Goal: Navigation & Orientation: Find specific page/section

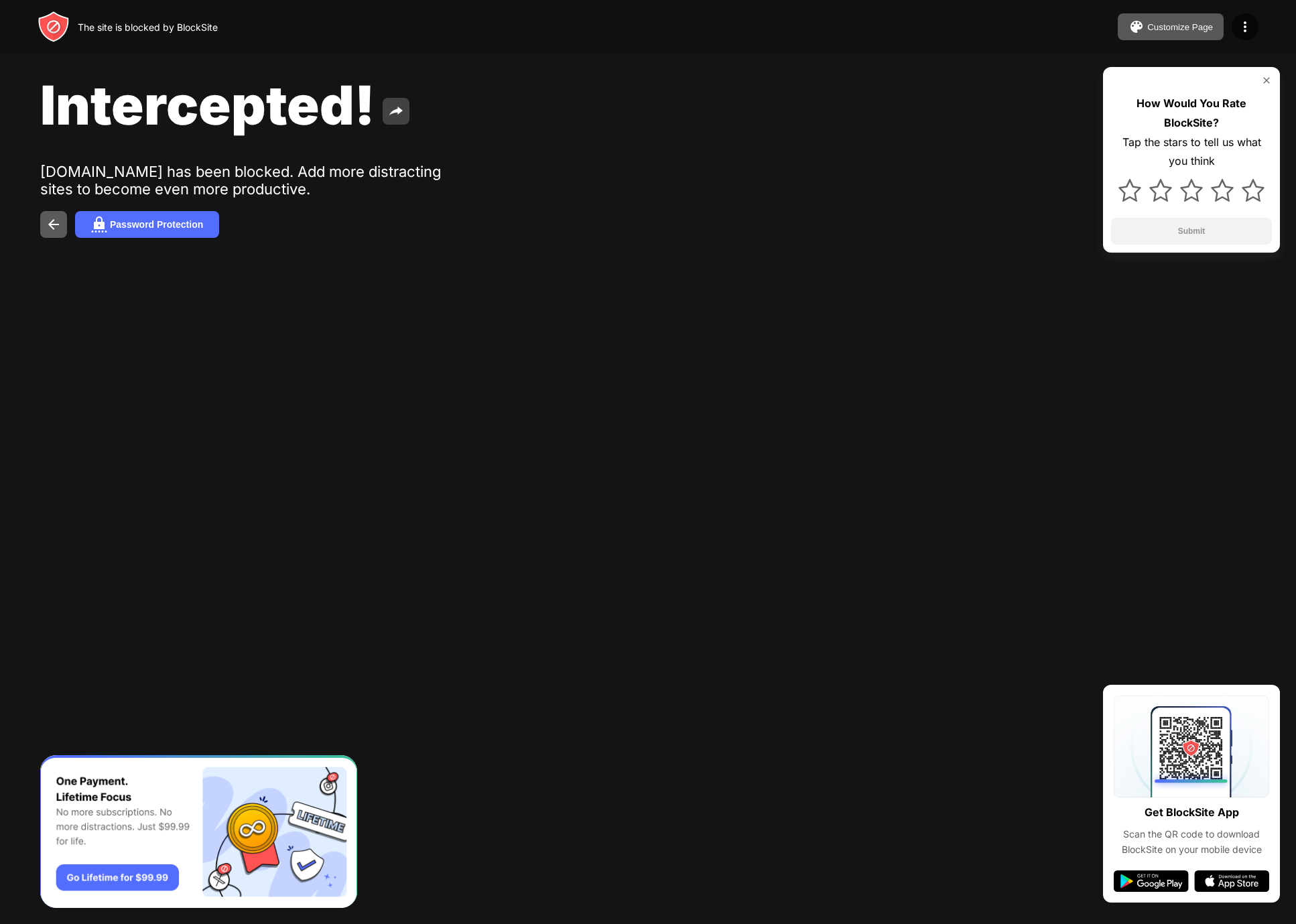
click at [405, 111] on button at bounding box center [396, 111] width 27 height 27
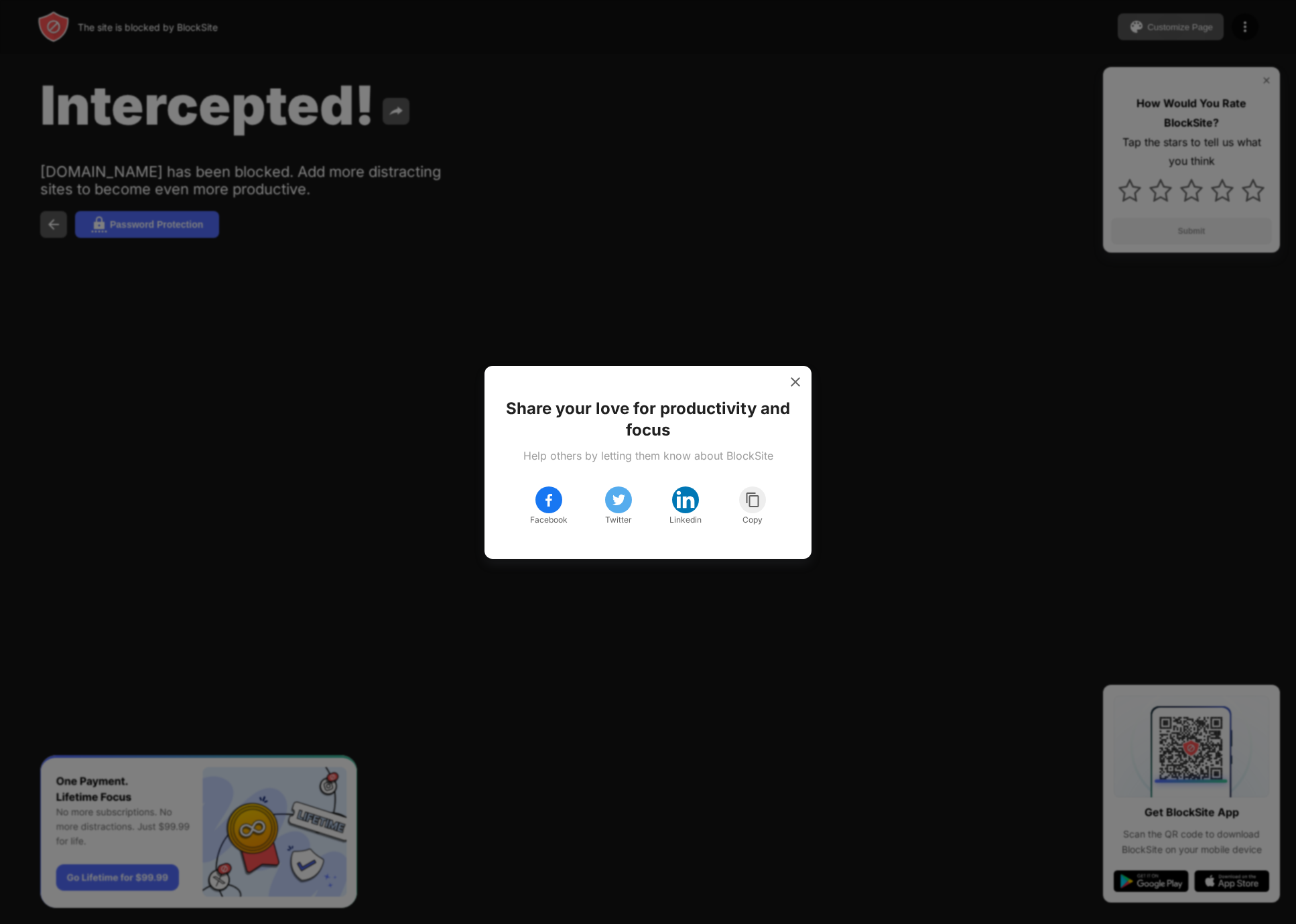
drag, startPoint x: 314, startPoint y: 332, endPoint x: 325, endPoint y: 330, distance: 11.2
click at [314, 332] on div at bounding box center [648, 462] width 1296 height 924
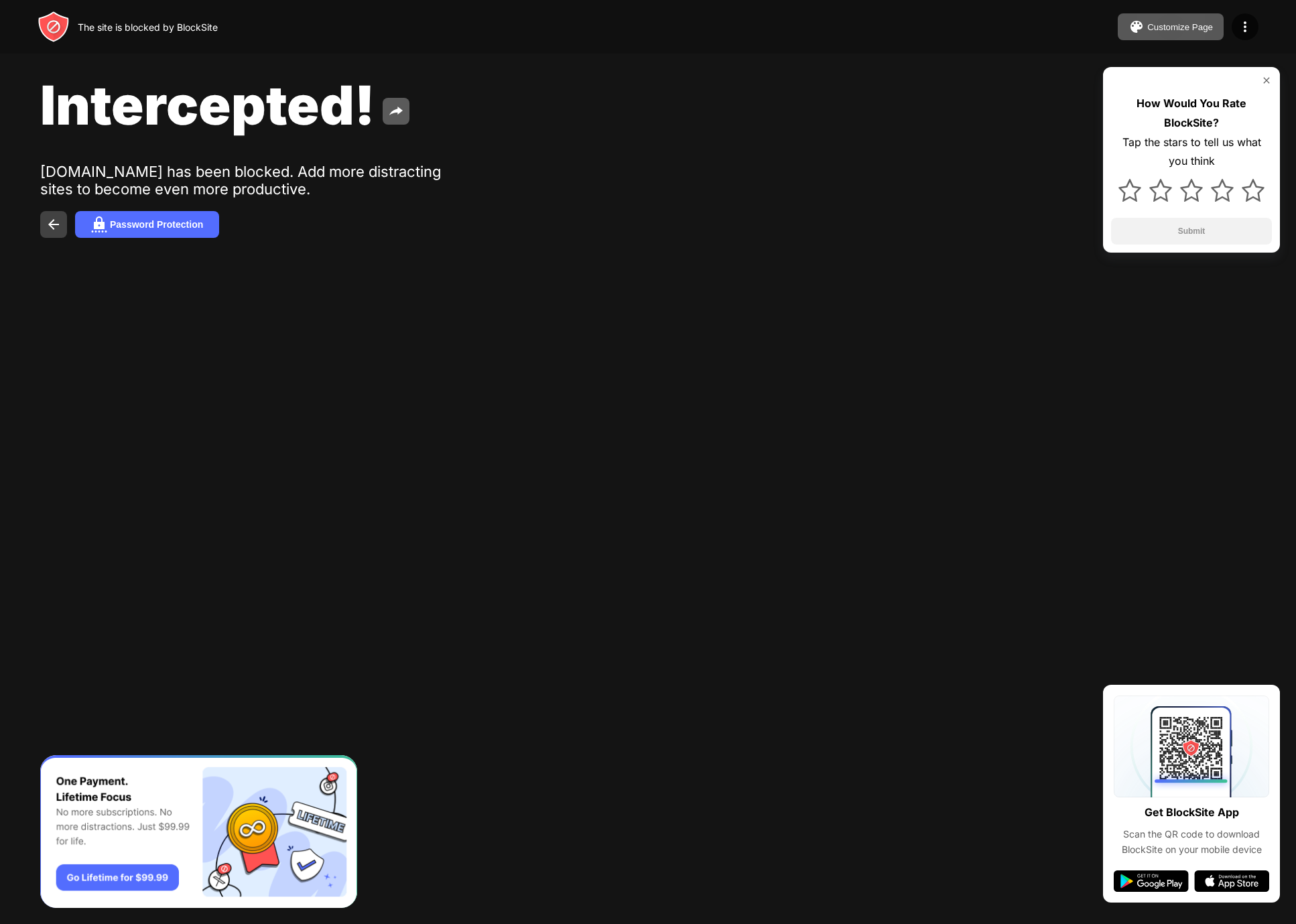
click at [47, 233] on img at bounding box center [53, 224] width 16 height 16
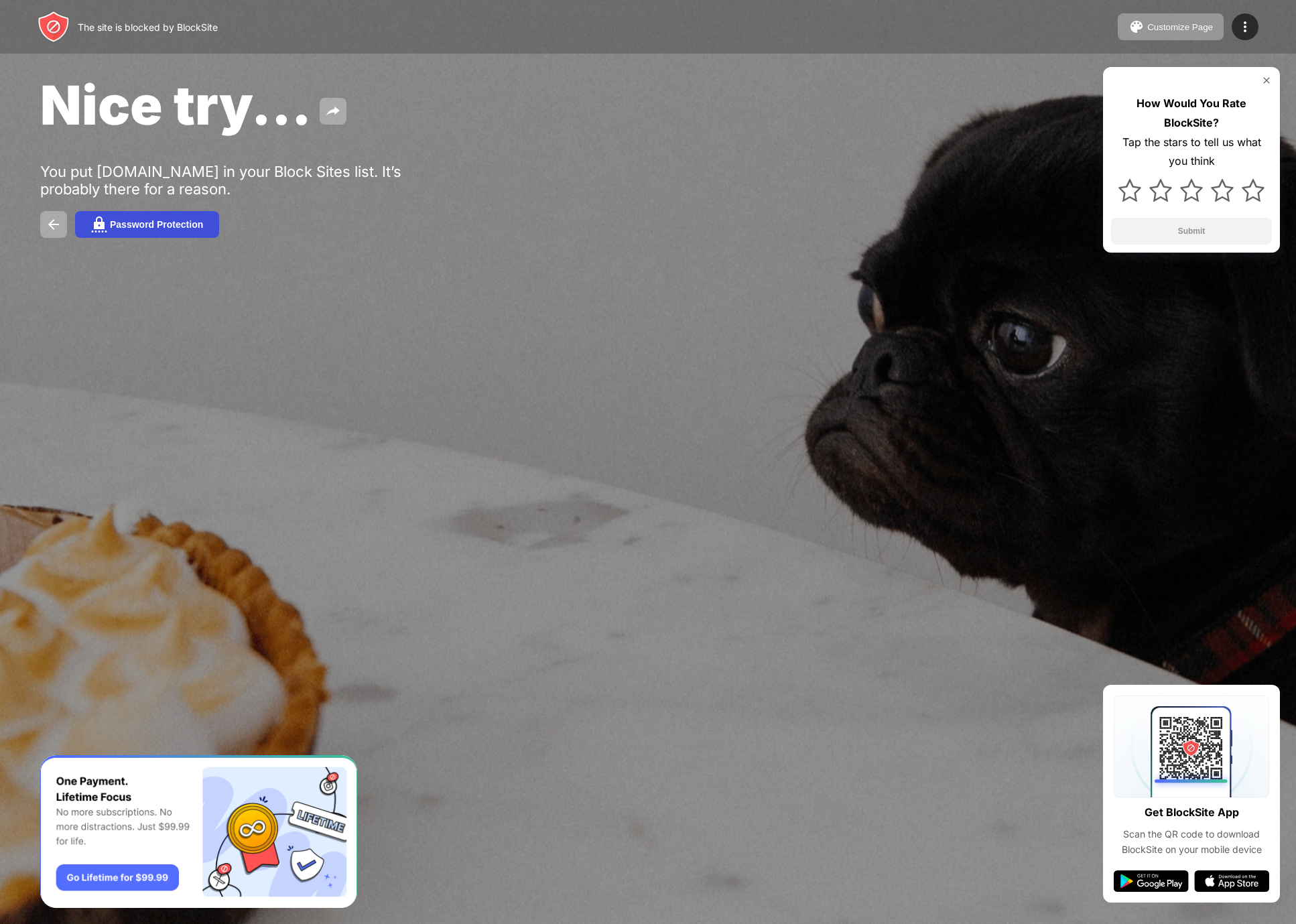
click at [192, 216] on button "Password Protection" at bounding box center [147, 224] width 144 height 27
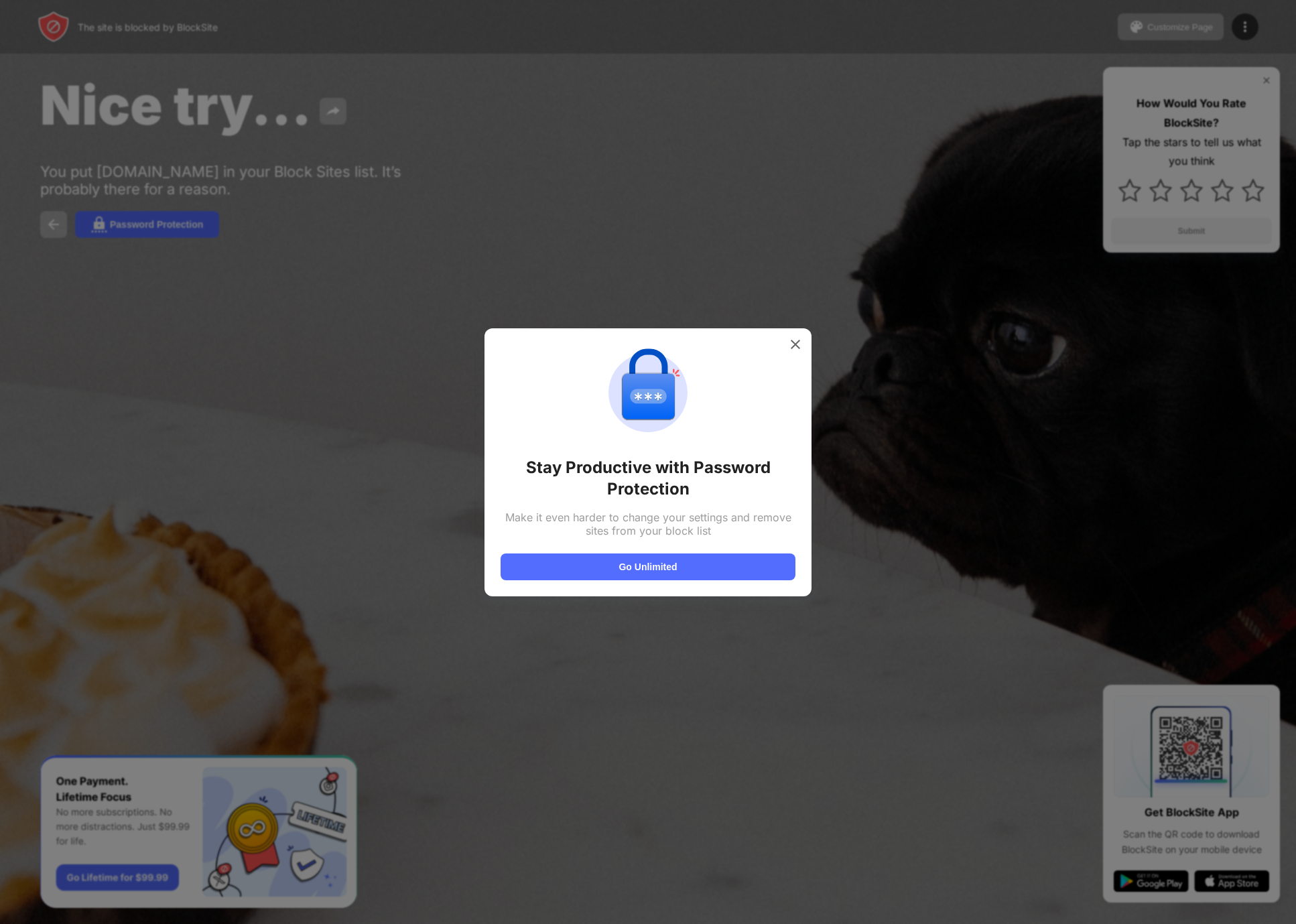
click at [795, 352] on div at bounding box center [795, 343] width 21 height 21
